Goal: Information Seeking & Learning: Find specific fact

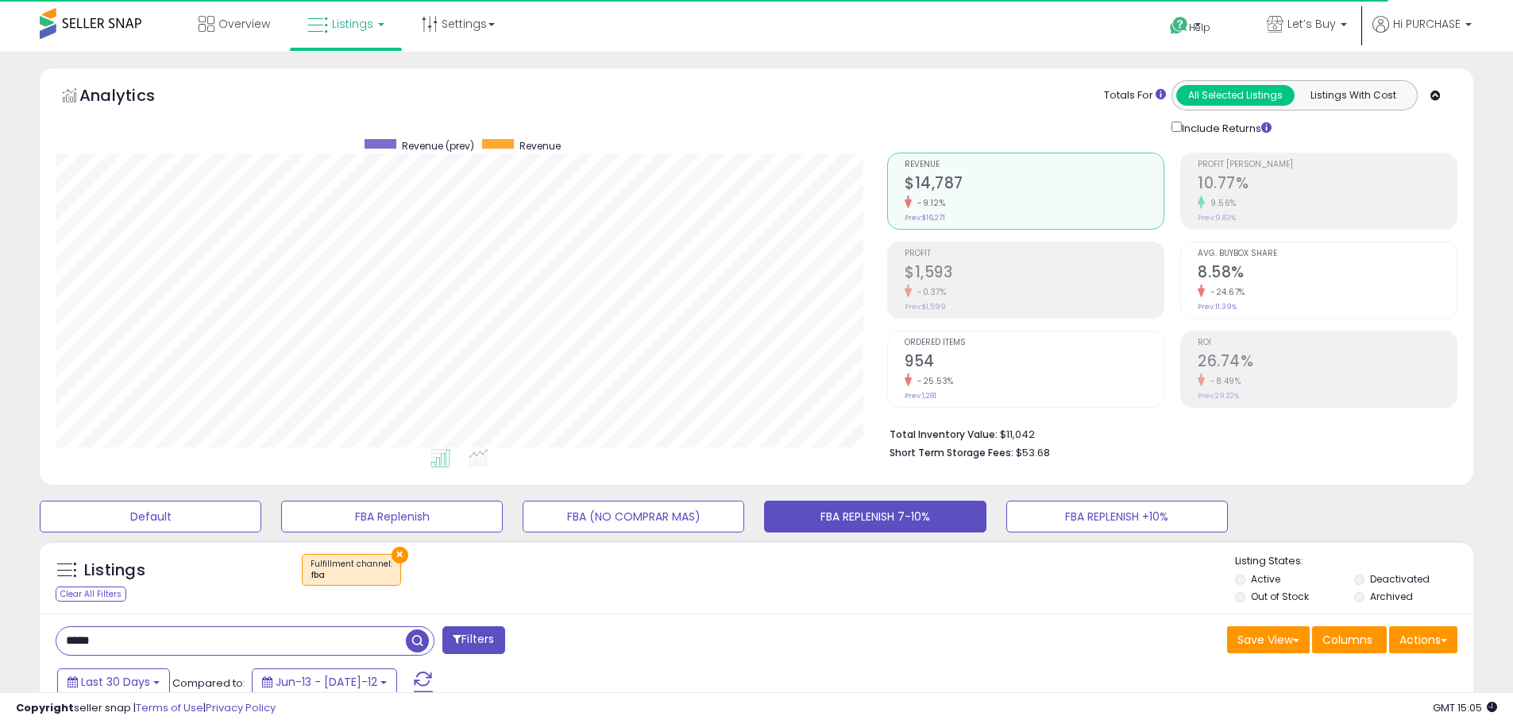
select select "**"
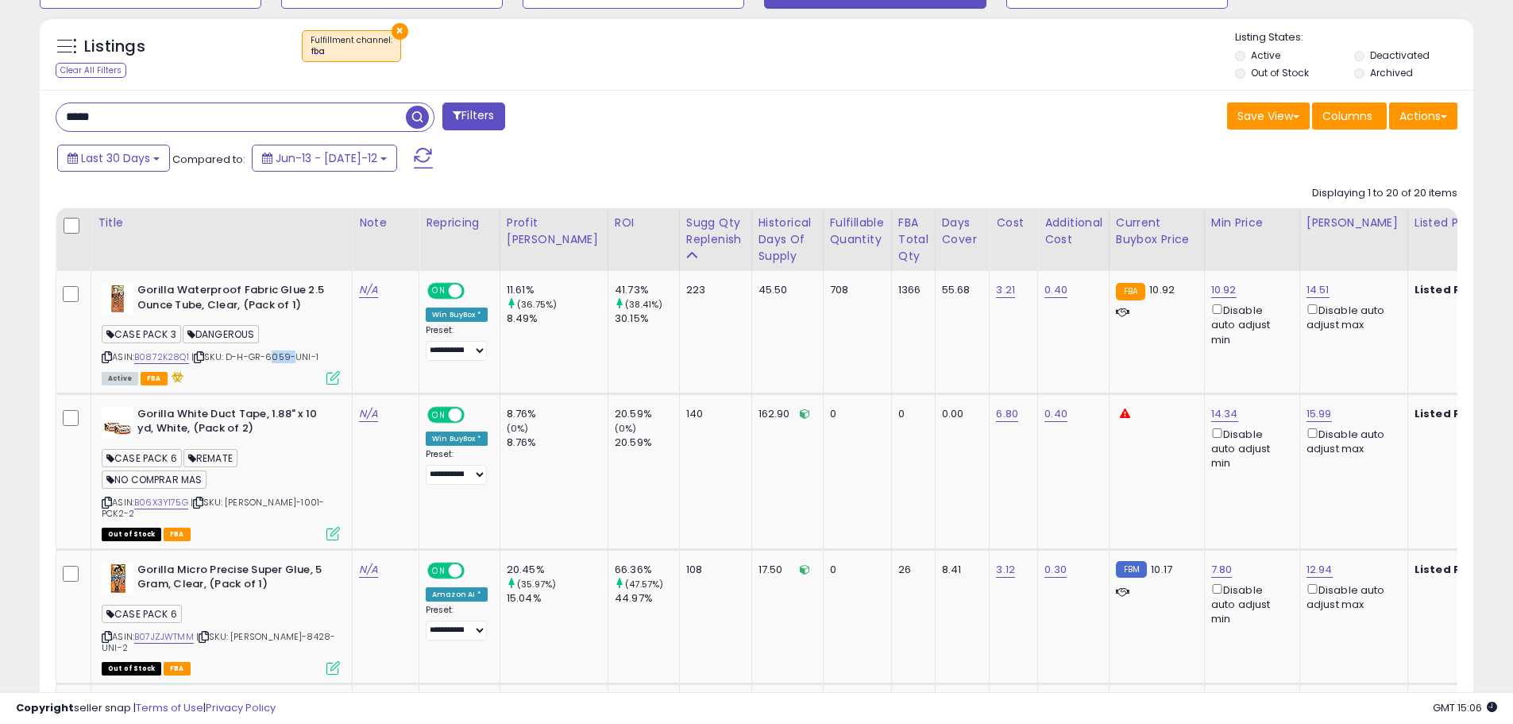
scroll to position [326, 832]
click at [199, 355] on icon at bounding box center [199, 357] width 10 height 9
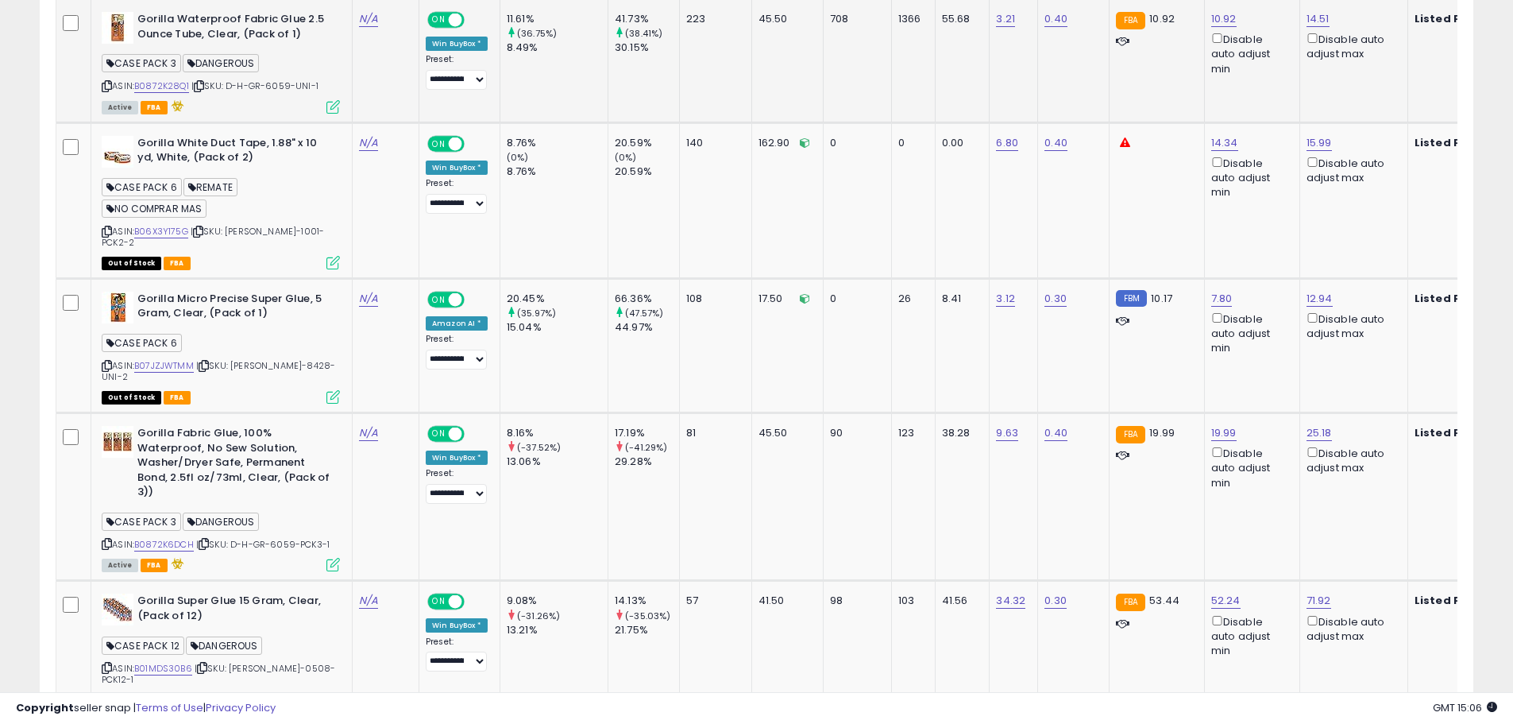
scroll to position [841, 0]
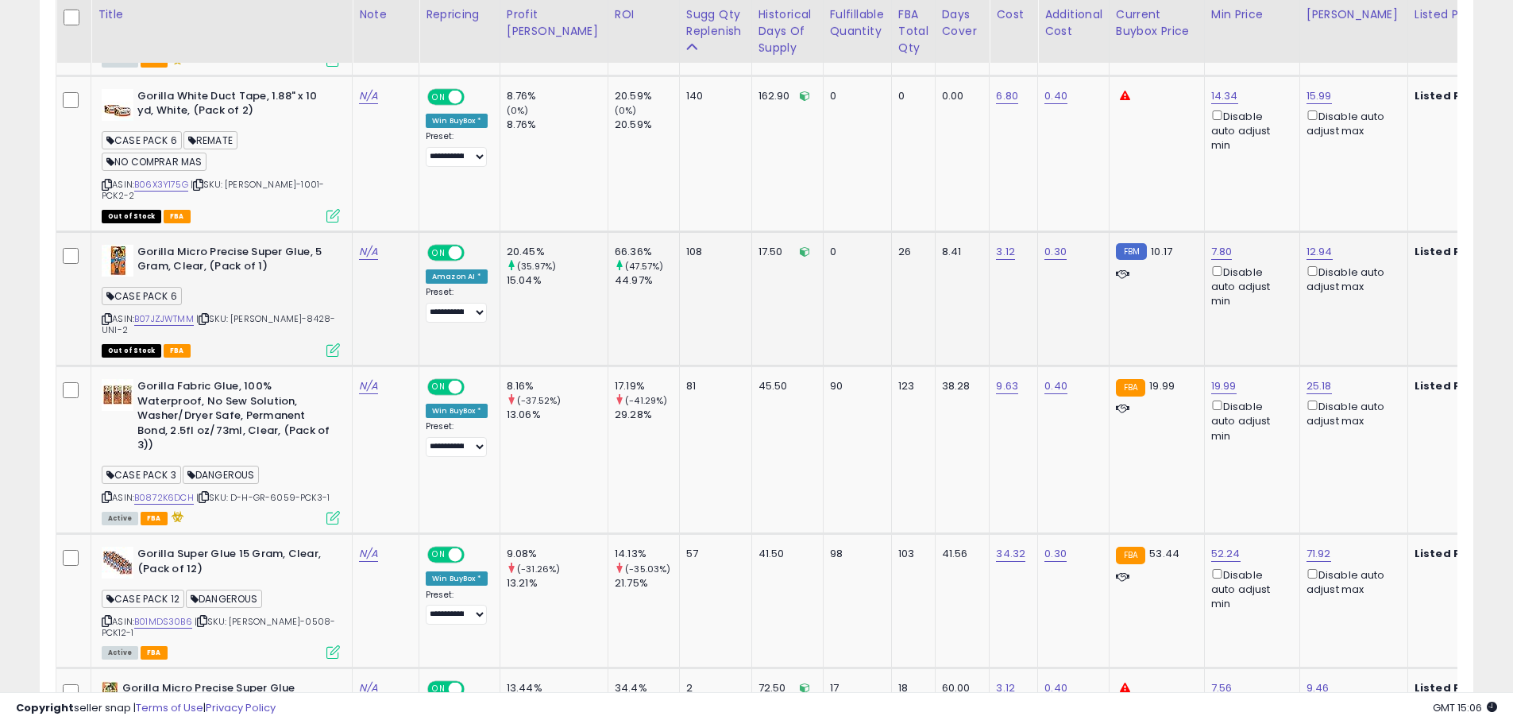
click at [274, 312] on span "| SKU: [PERSON_NAME]-8428-UNI-2" at bounding box center [219, 324] width 234 height 24
copy span "8428"
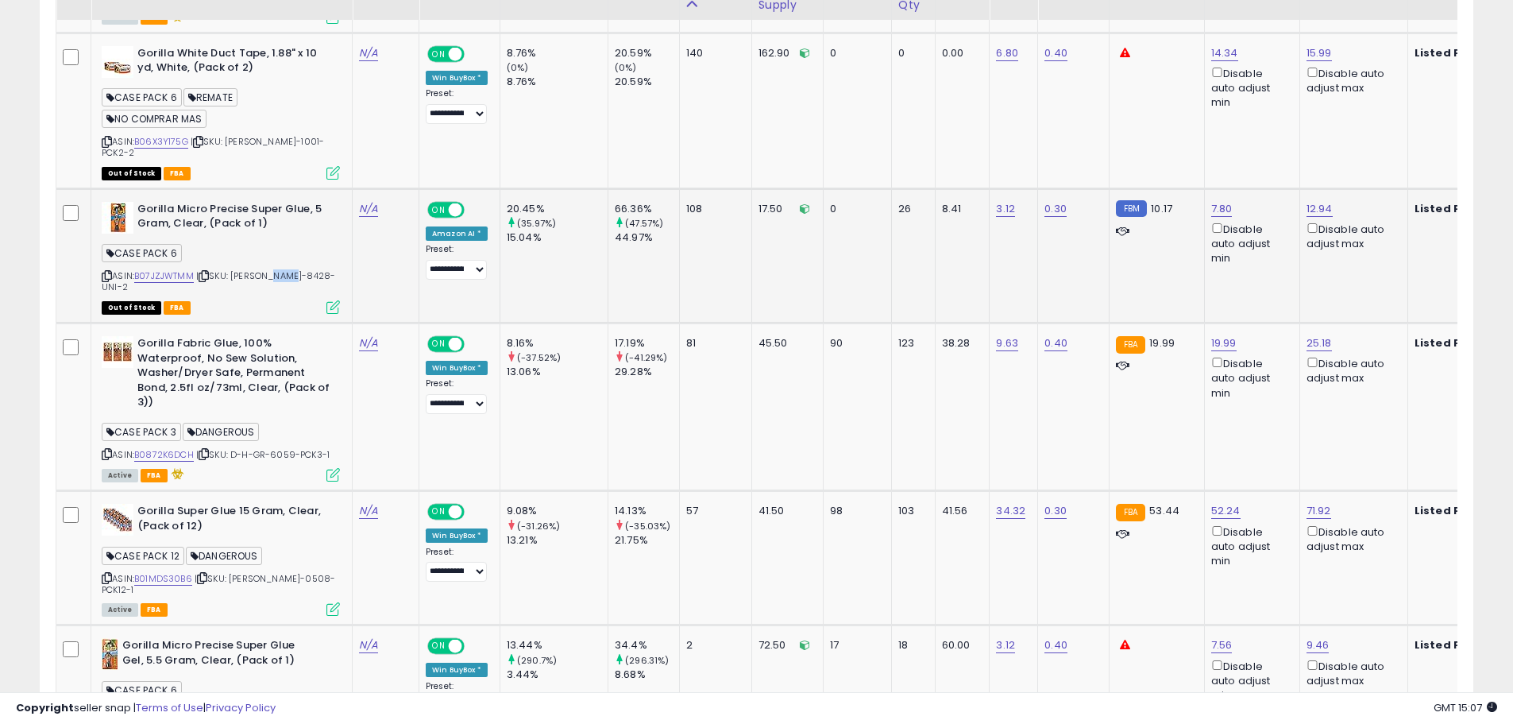
scroll to position [921, 0]
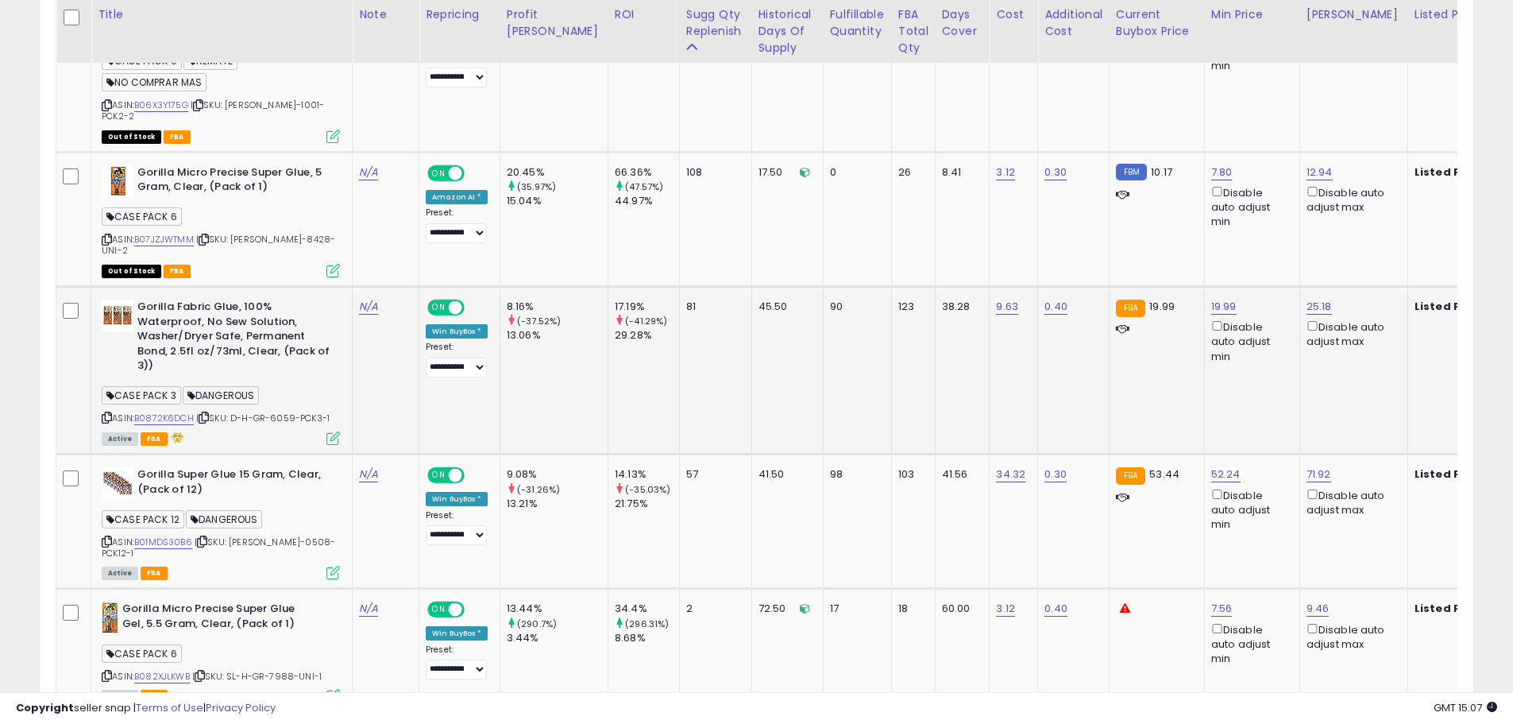
click at [282, 411] on span "| SKU: D-H-GR-6059-PCK3-1" at bounding box center [262, 417] width 133 height 13
copy span "6059"
click at [207, 413] on icon at bounding box center [204, 417] width 10 height 9
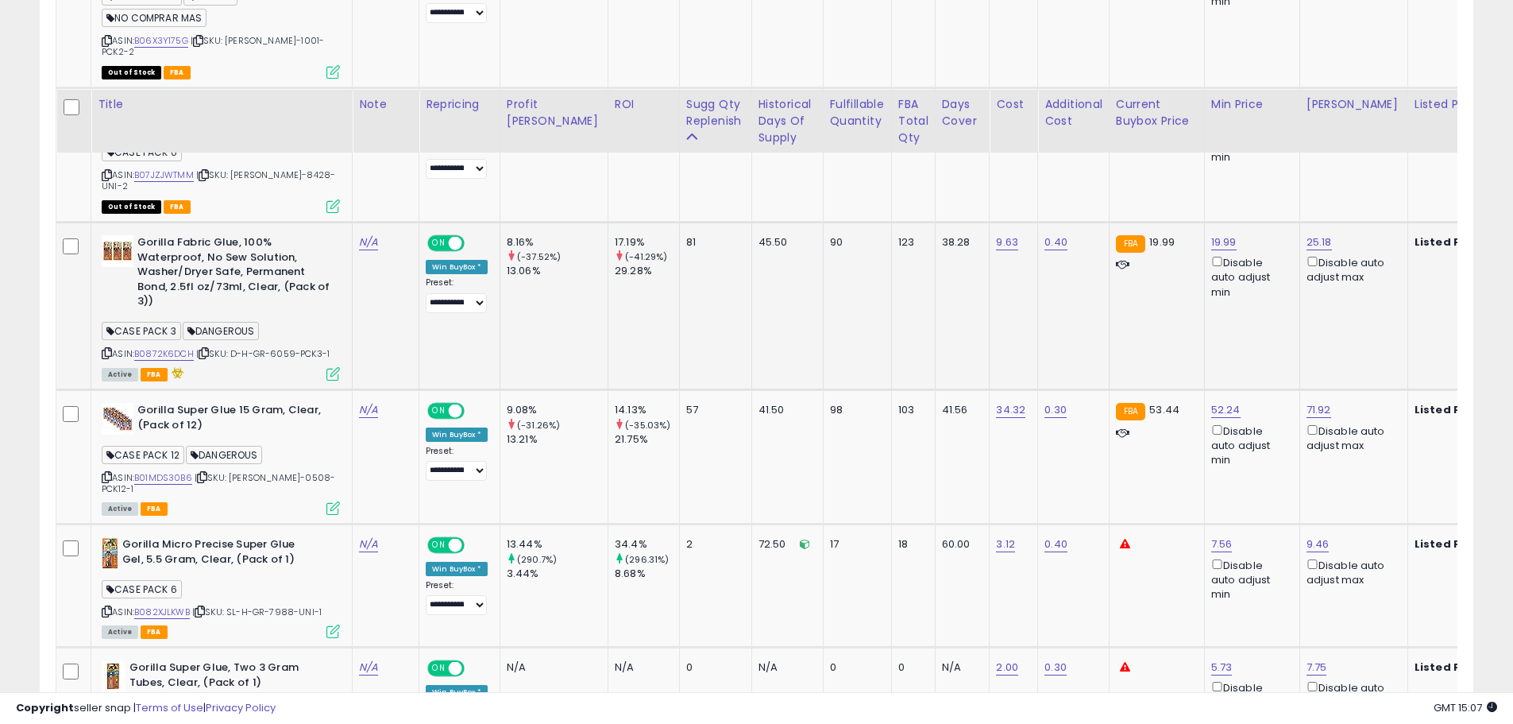
scroll to position [1080, 0]
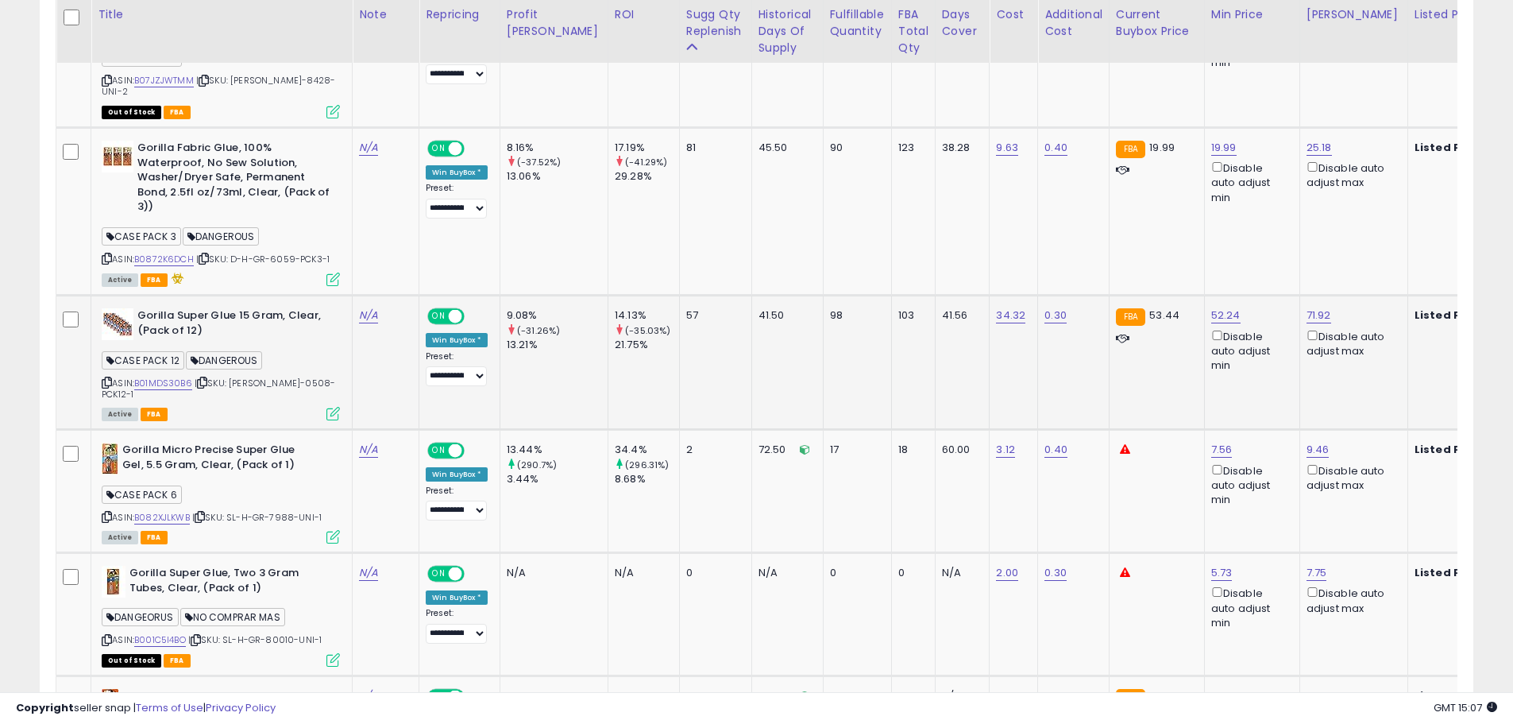
click at [274, 352] on div "ASIN: B01MDS30B6 | SKU: [PERSON_NAME]-0508-PCK12-1 Active FBA" at bounding box center [221, 363] width 238 height 110
click at [274, 377] on span "| SKU: [PERSON_NAME]-0508-PCK12-1" at bounding box center [219, 389] width 234 height 24
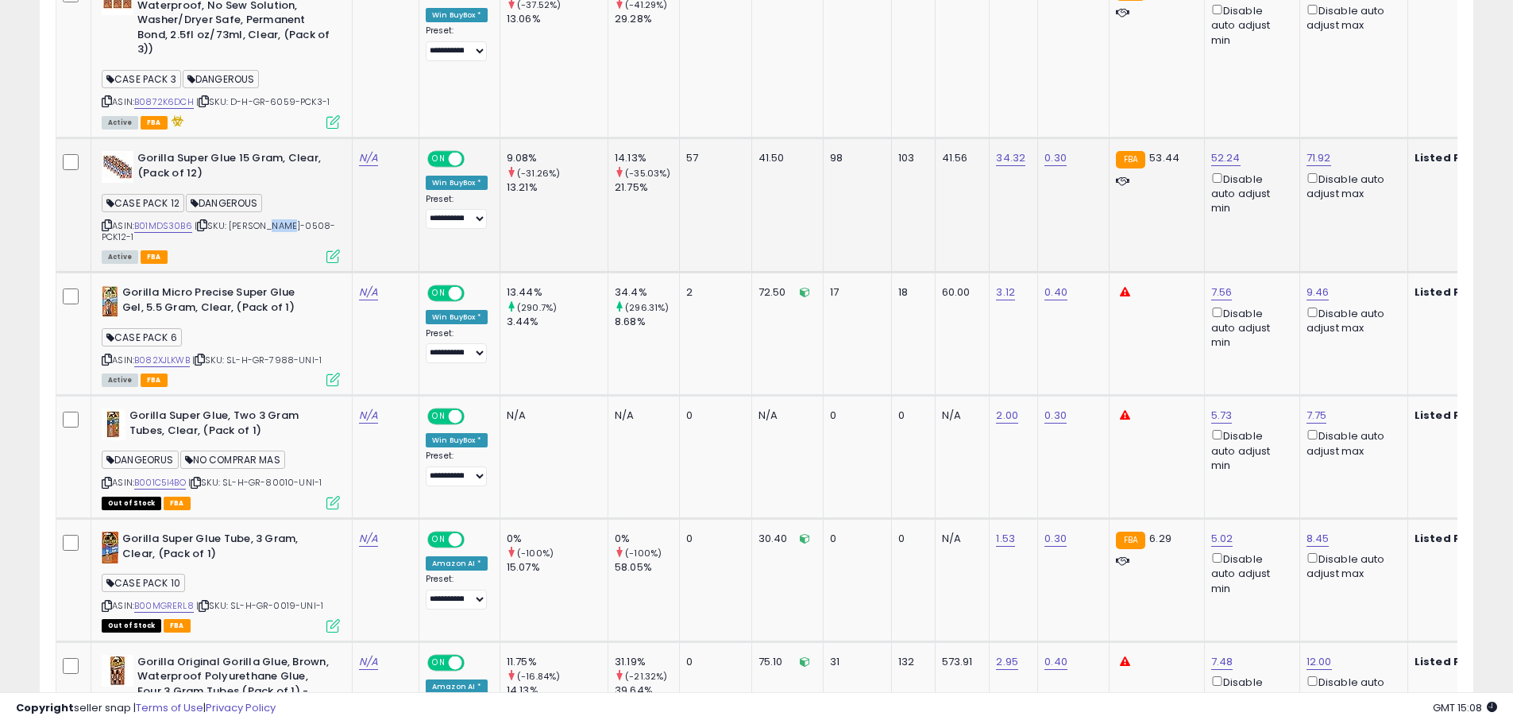
scroll to position [1238, 0]
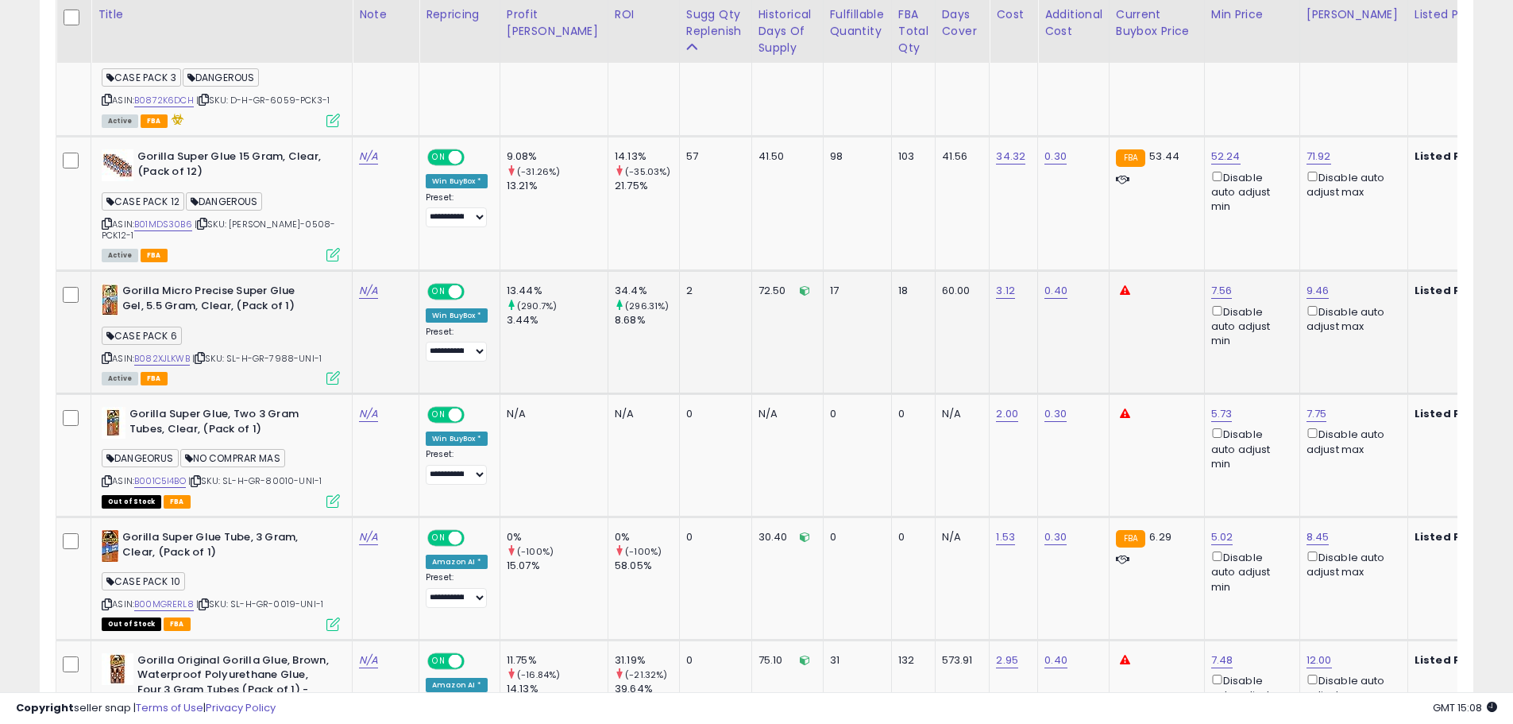
click at [276, 352] on span "| SKU: SL-H-GR-7988-UNI-1" at bounding box center [256, 358] width 129 height 13
copy span "7988"
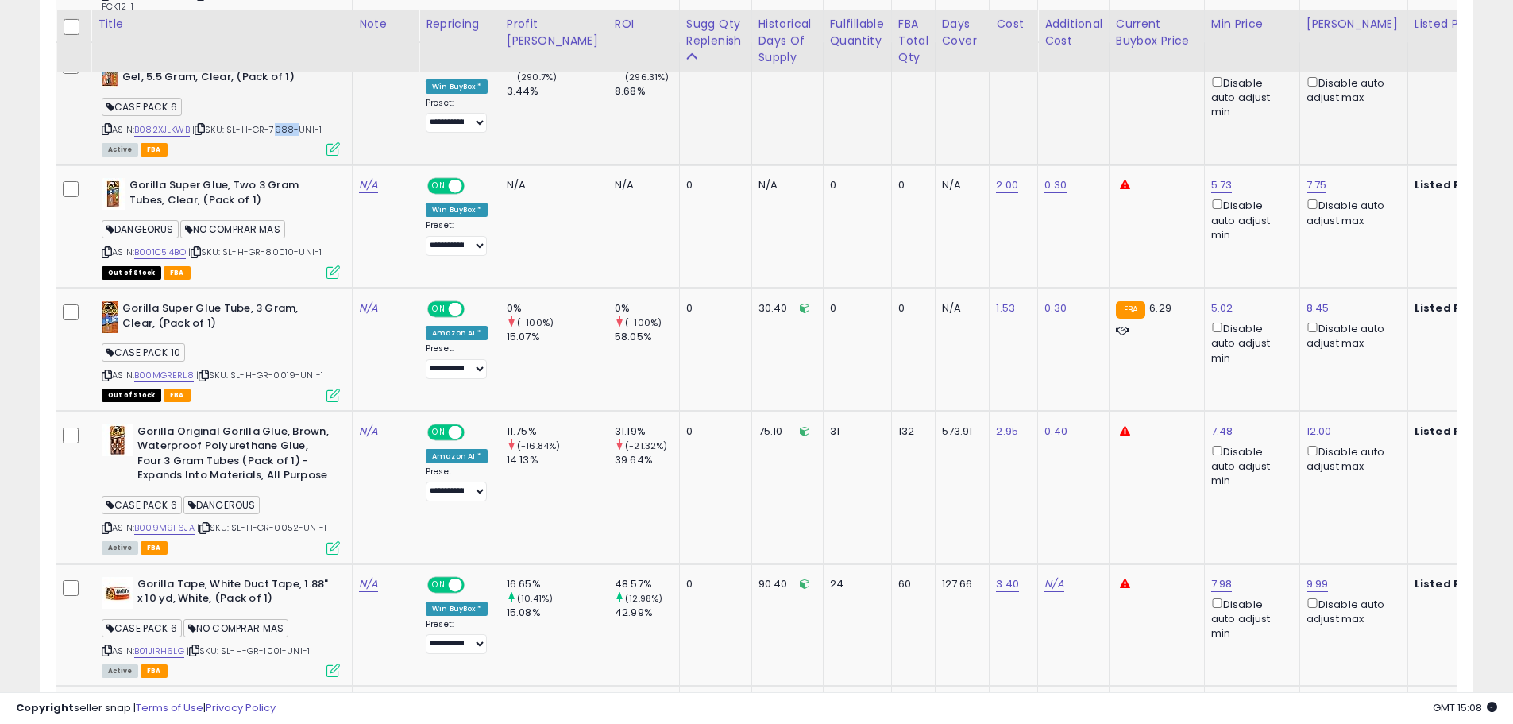
scroll to position [1477, 0]
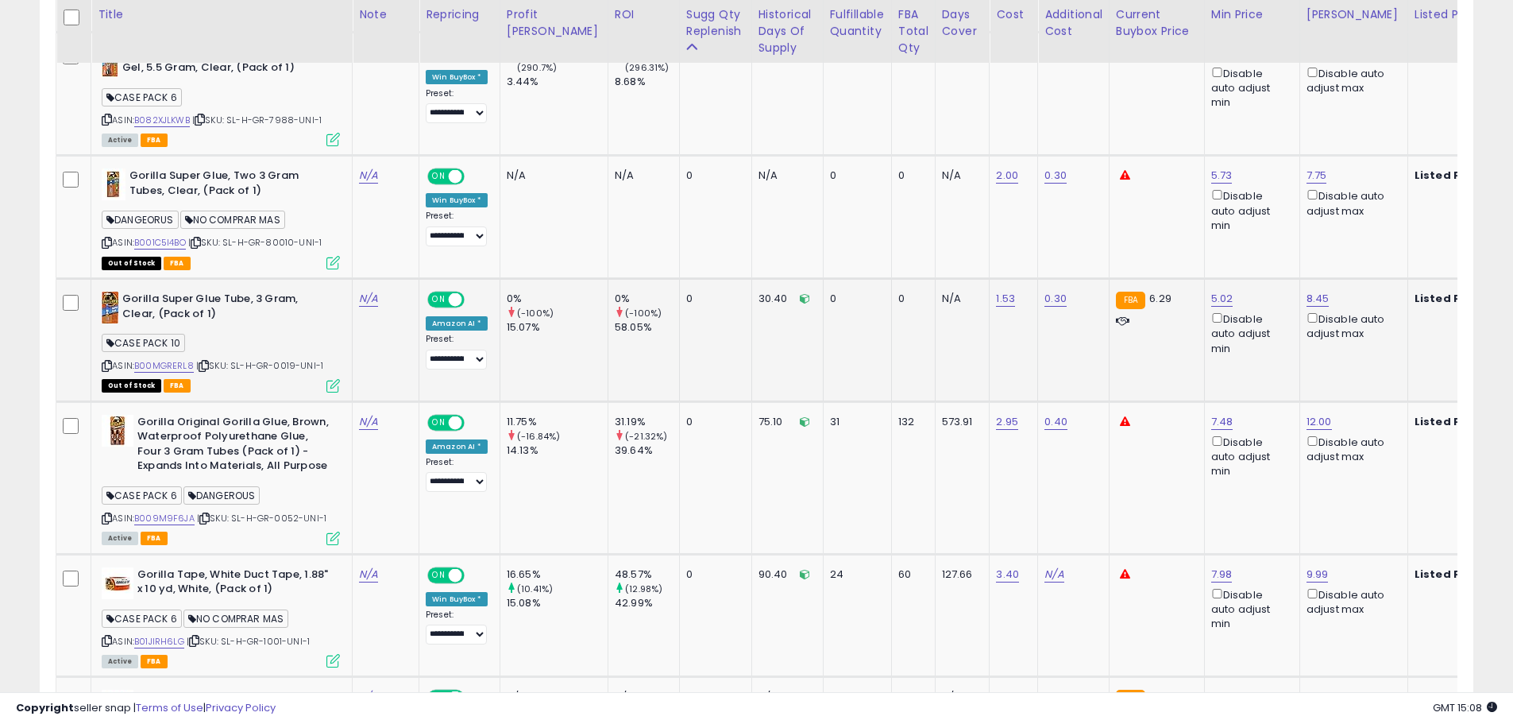
click at [279, 359] on span "| SKU: SL-H-GR-0019-UNI-1" at bounding box center [259, 365] width 127 height 13
copy span "0019"
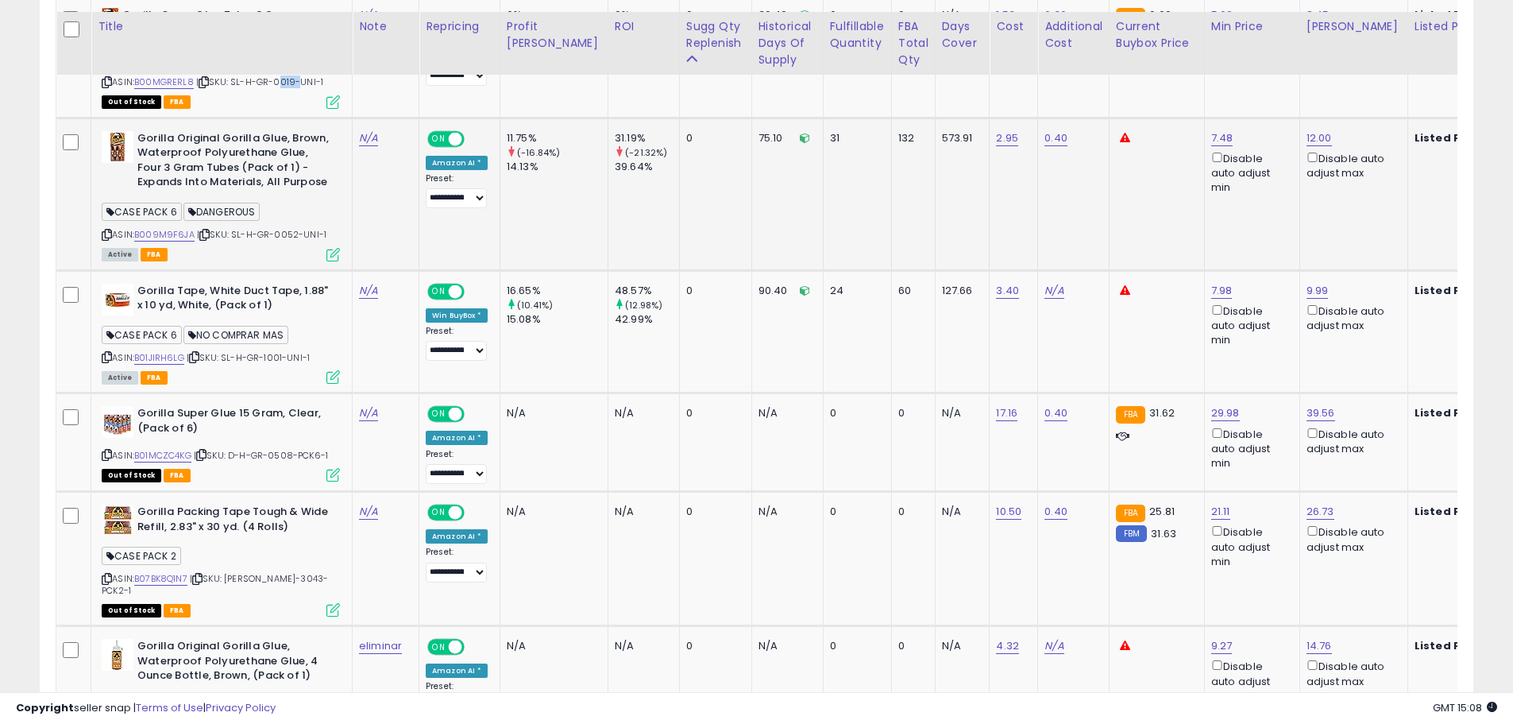
scroll to position [1795, 0]
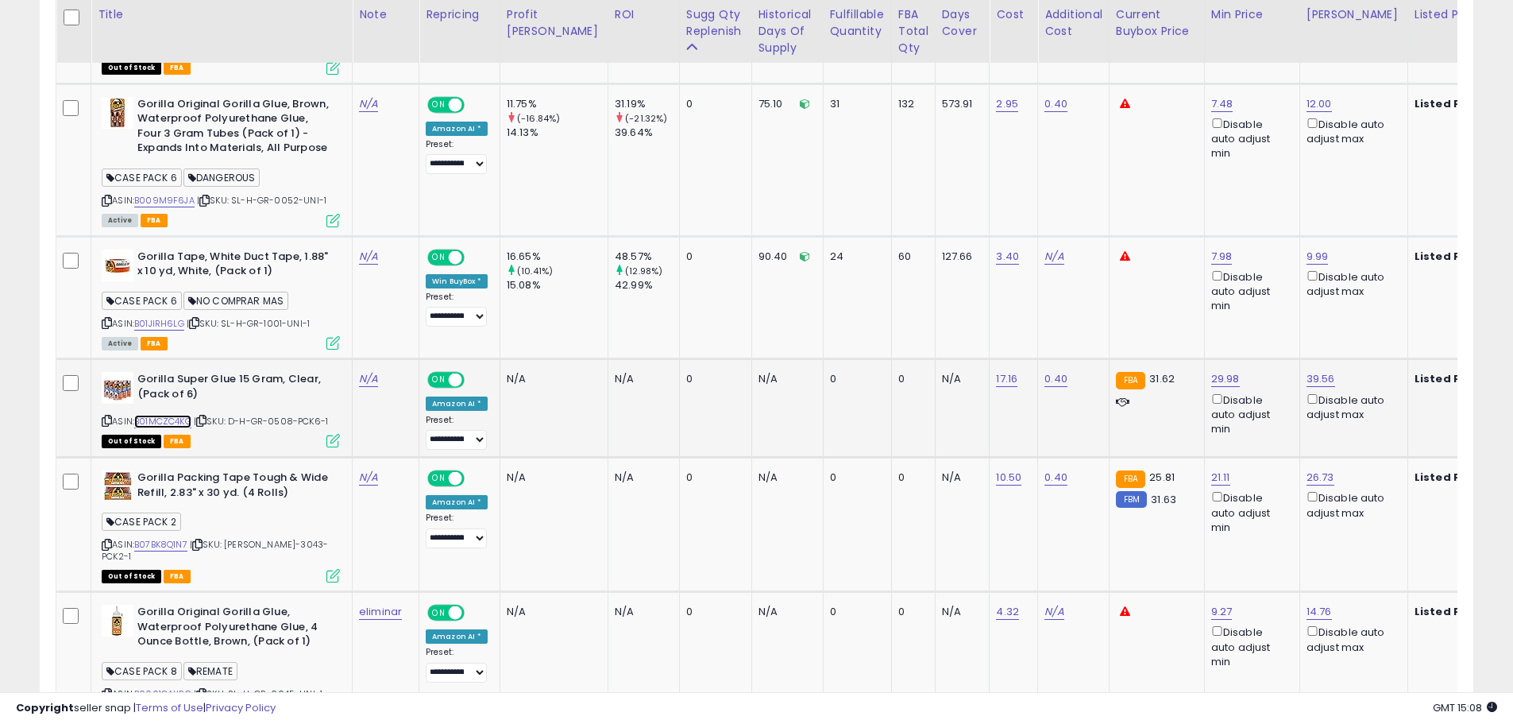
click at [172, 415] on link "B01MCZC4KG" at bounding box center [162, 422] width 57 height 14
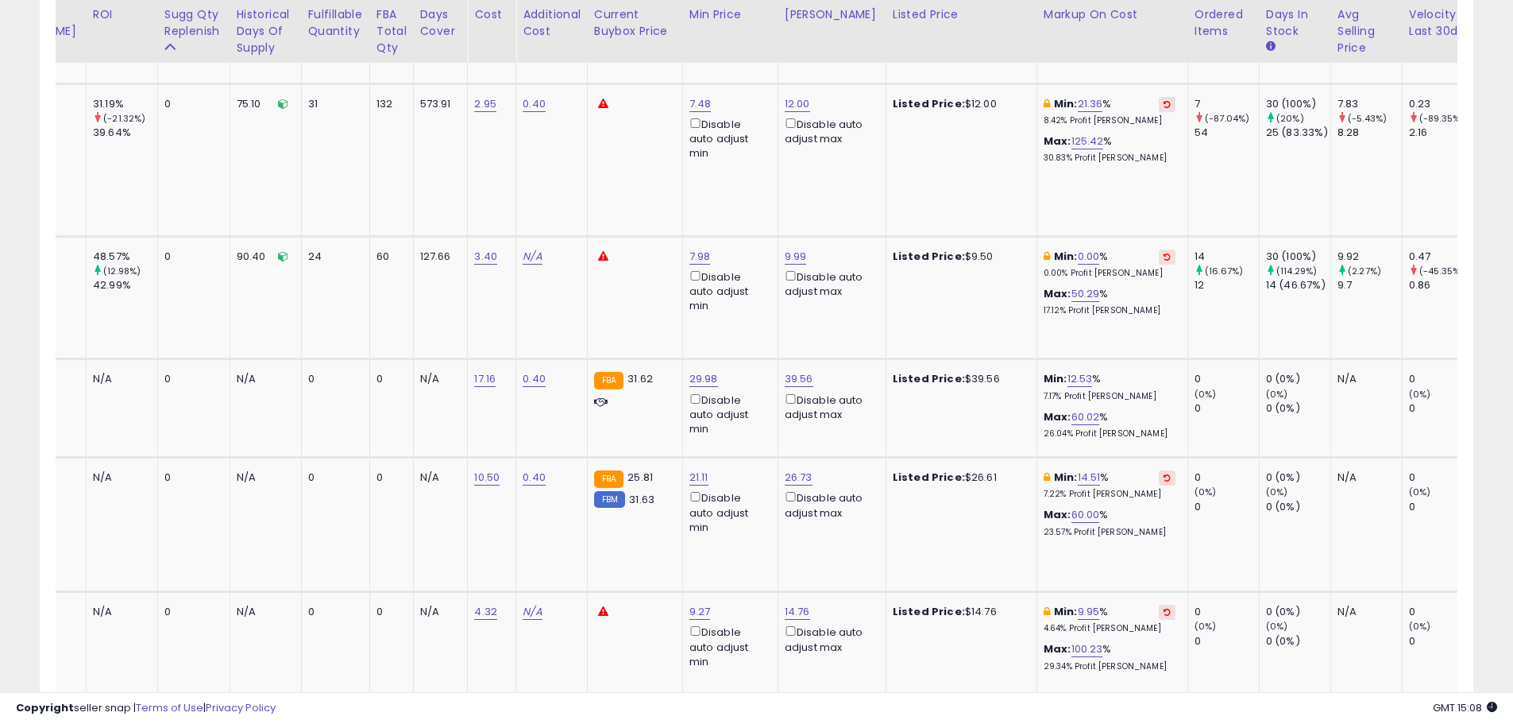
scroll to position [0, 0]
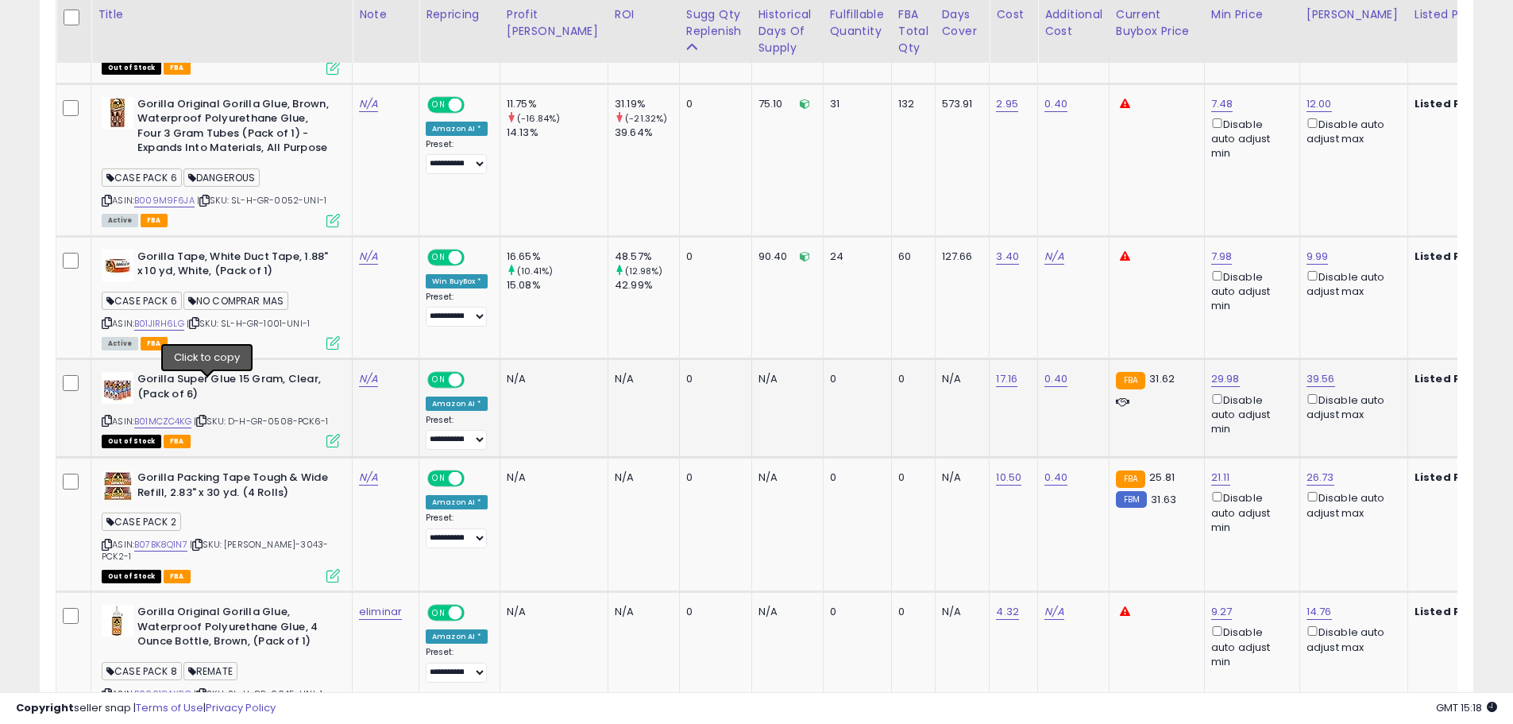
click at [207, 416] on icon at bounding box center [201, 420] width 10 height 9
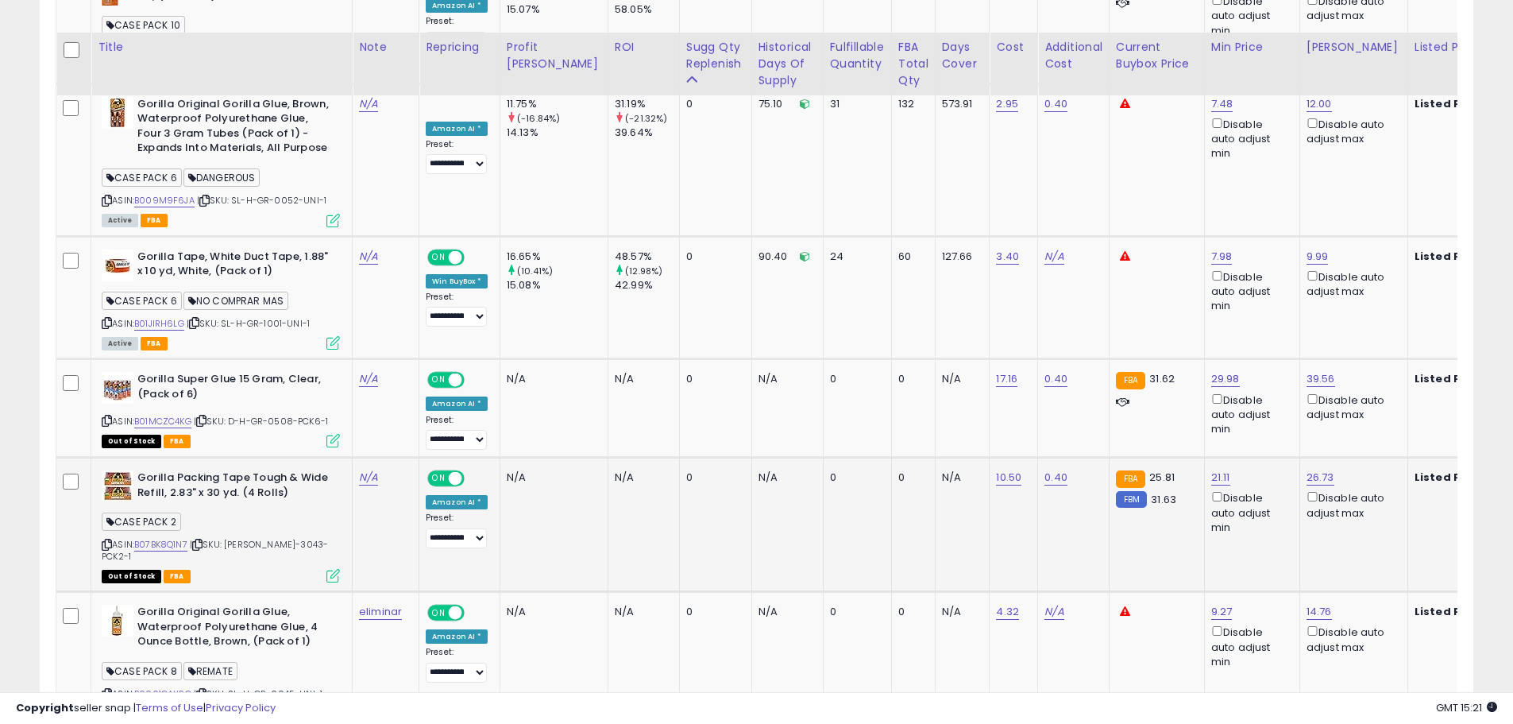
scroll to position [1874, 0]
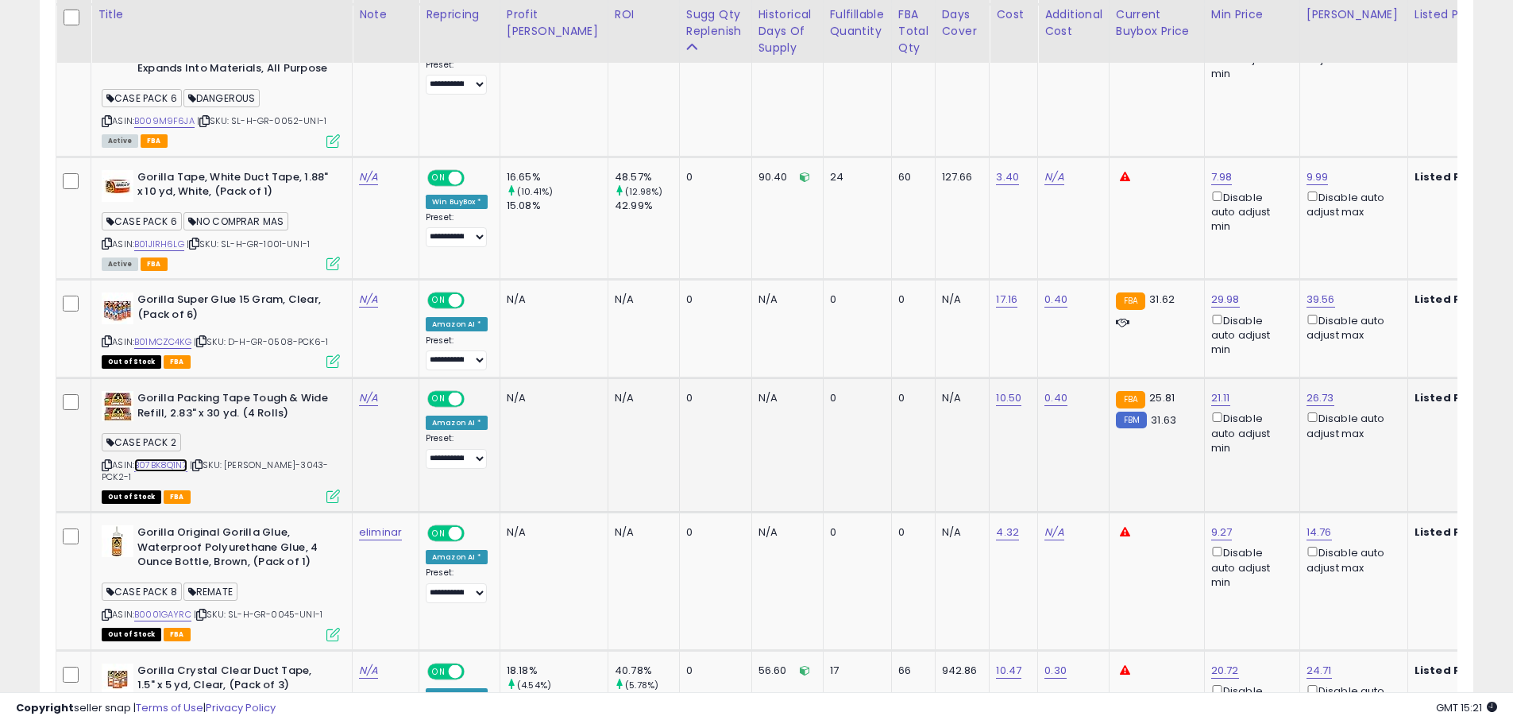
click at [173, 458] on link "B07BK8Q1N7" at bounding box center [160, 465] width 53 height 14
click at [201, 461] on icon at bounding box center [197, 465] width 10 height 9
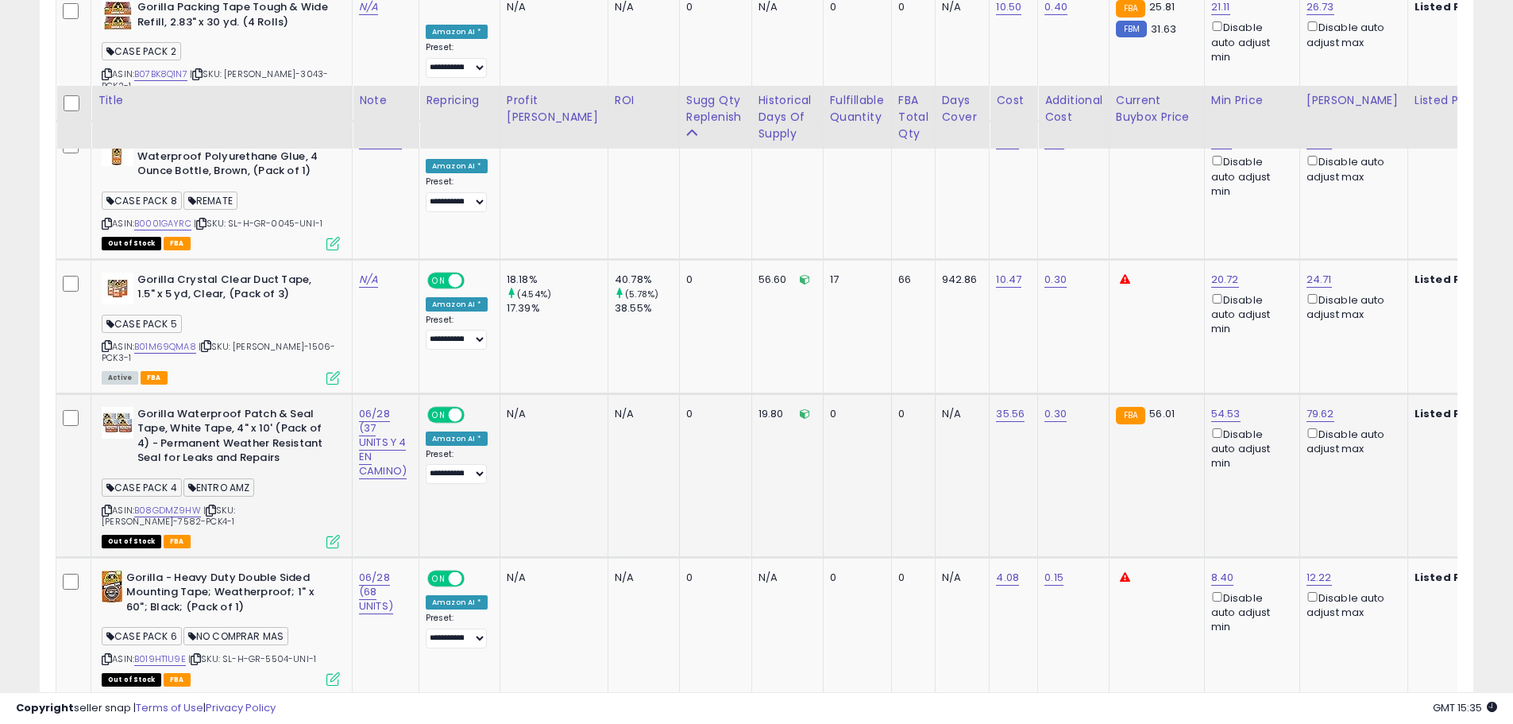
scroll to position [2351, 0]
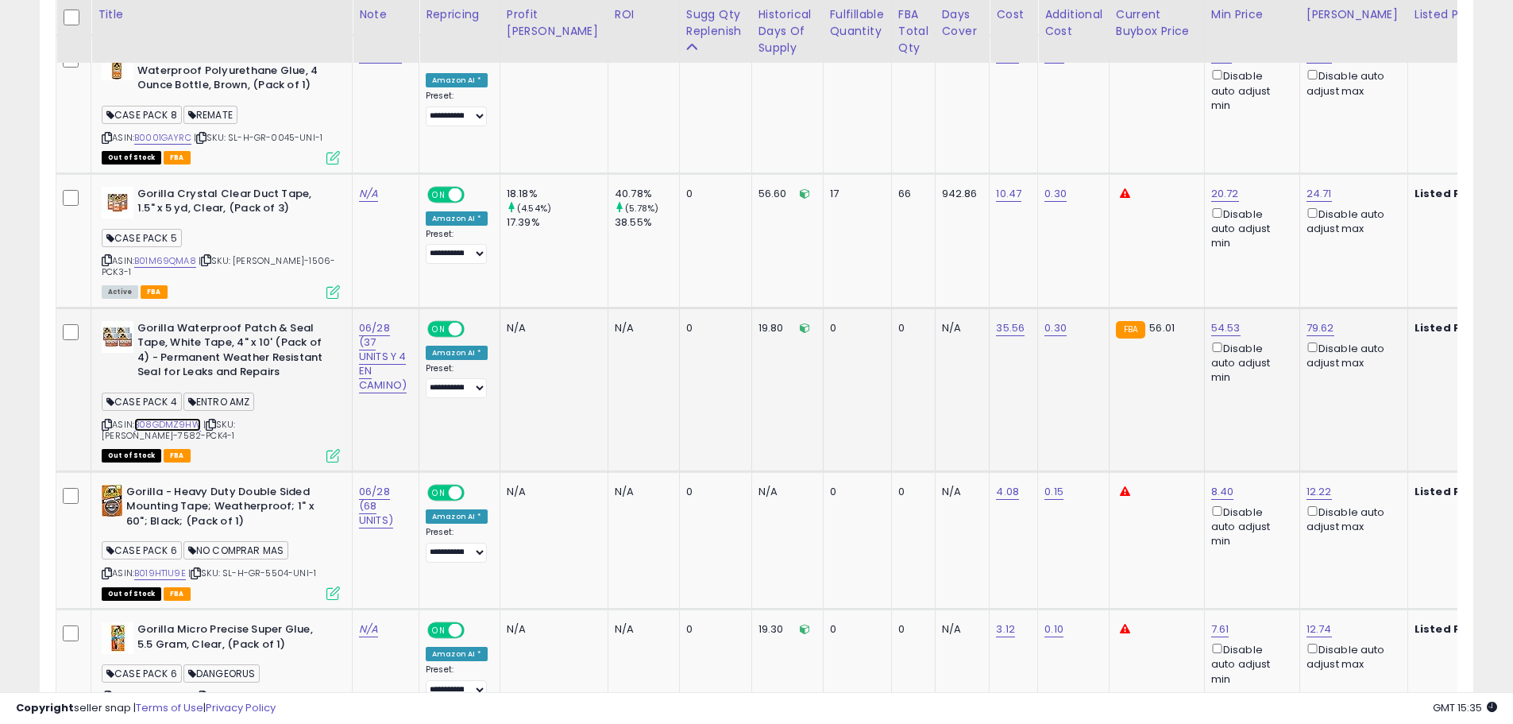
click at [180, 418] on link "B08GDMZ9HW" at bounding box center [167, 425] width 67 height 14
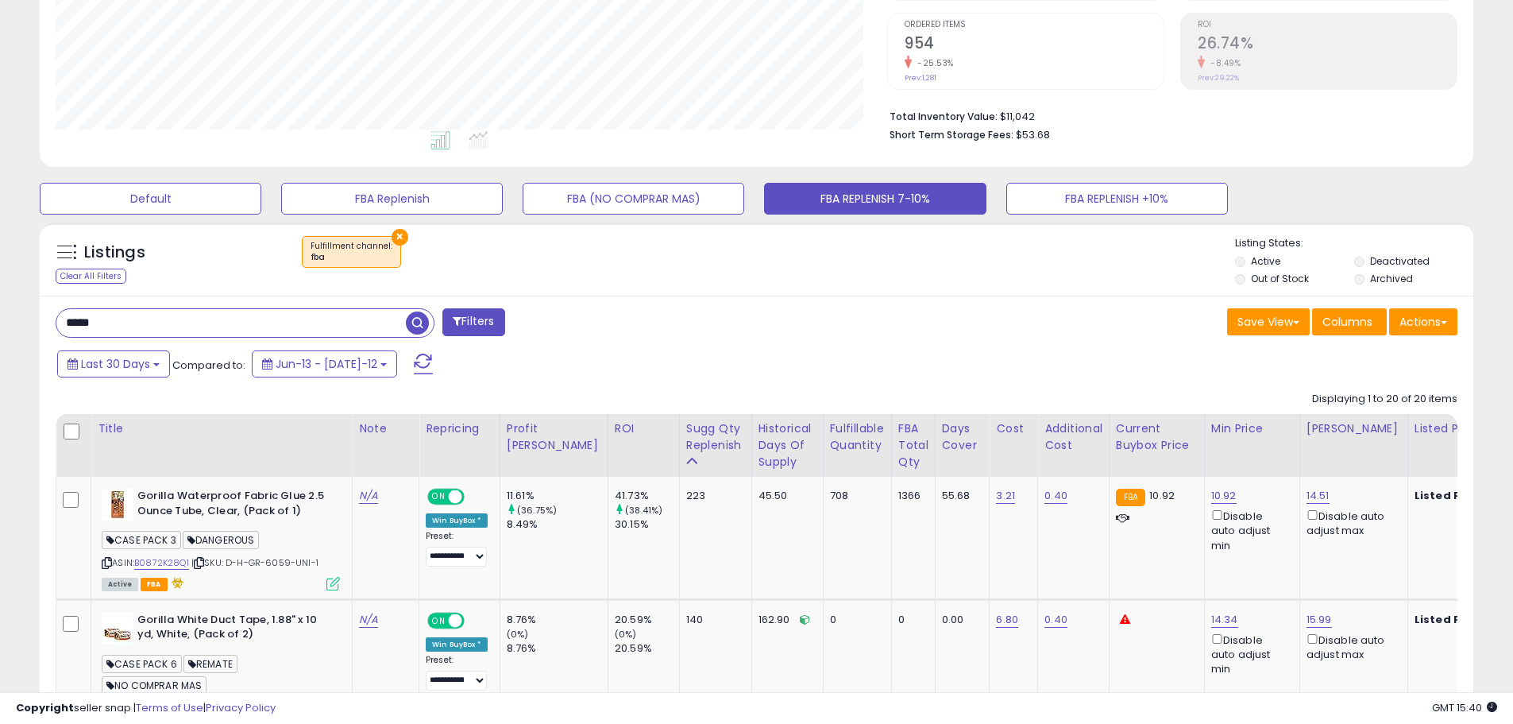
scroll to position [558, 0]
